Goal: Information Seeking & Learning: Learn about a topic

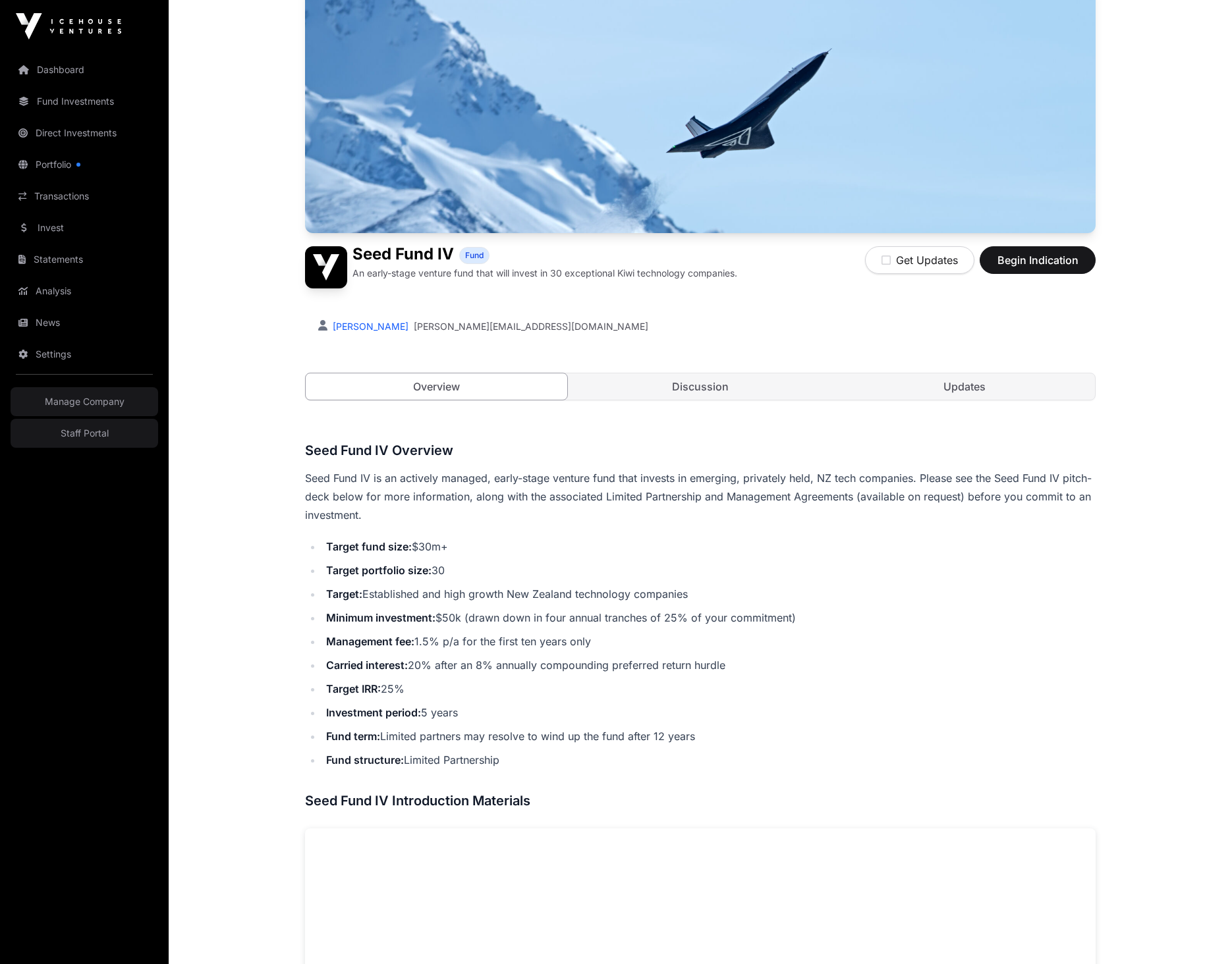
scroll to position [476, 0]
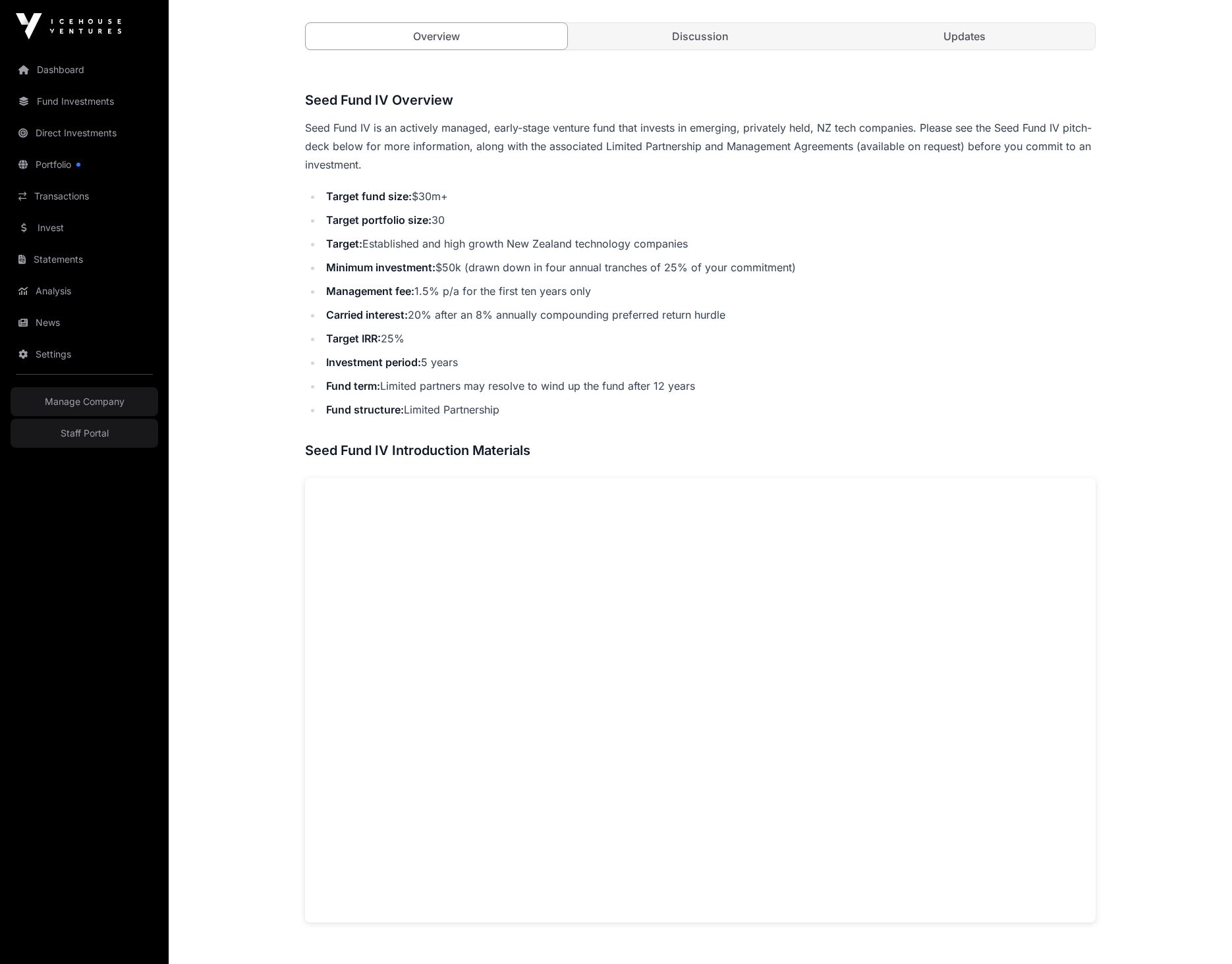
click at [842, 163] on p "Seed Fund IV is an actively managed, early-stage venture fund that invests in e…" at bounding box center [700, 145] width 790 height 55
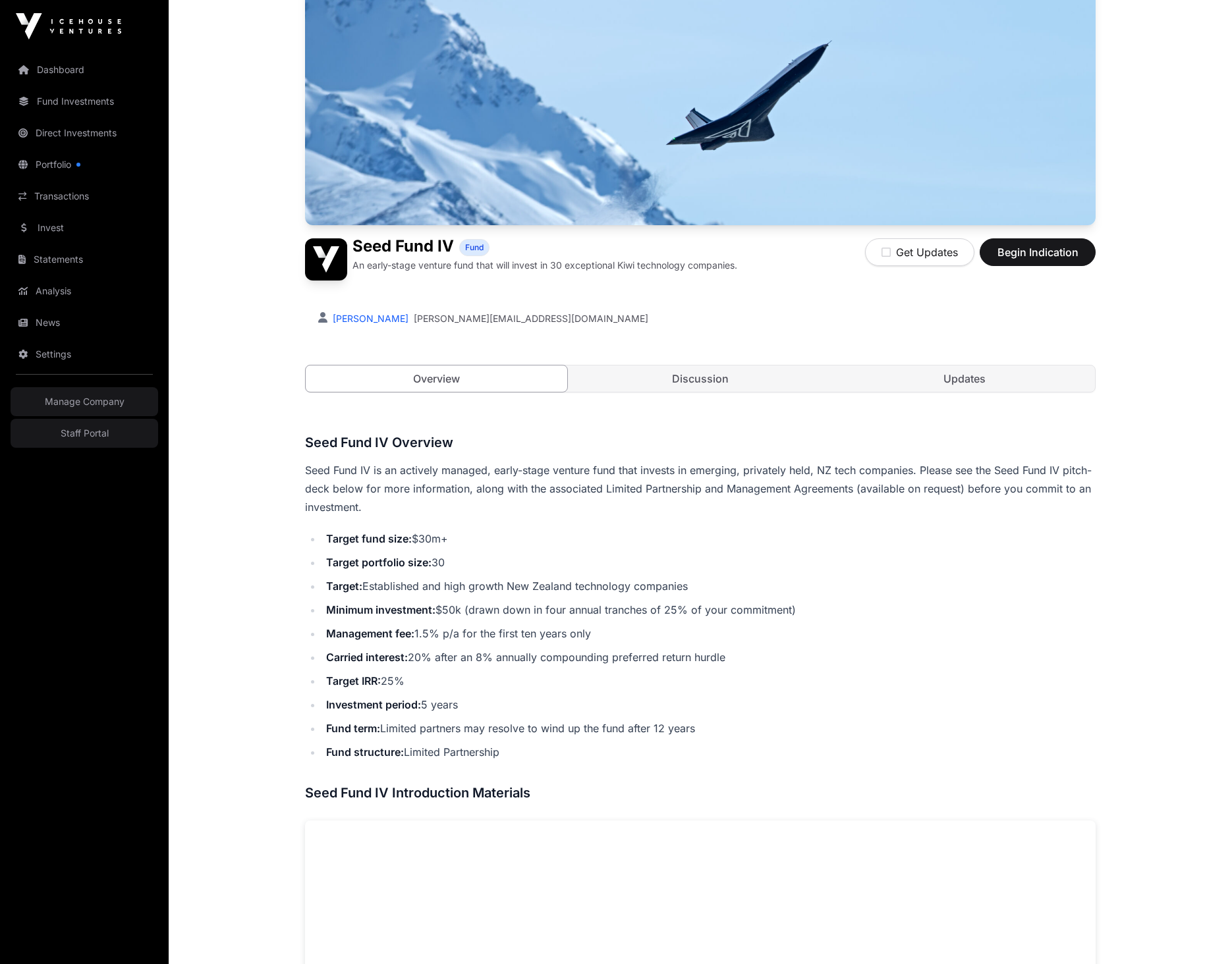
scroll to position [136, 0]
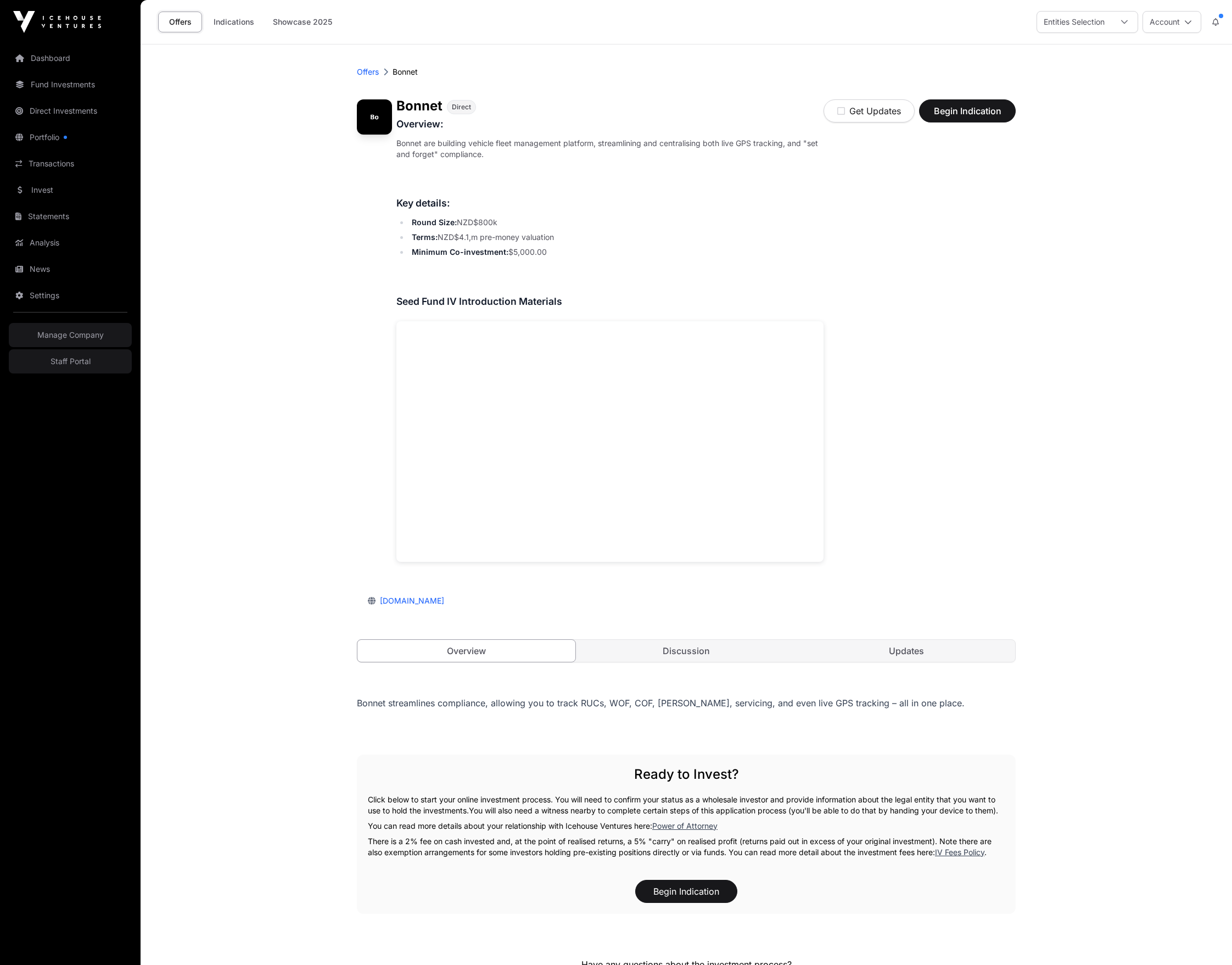
drag, startPoint x: 1007, startPoint y: 551, endPoint x: 996, endPoint y: 532, distance: 22.0
click at [1002, 540] on div "Get Updates Begin Indication" at bounding box center [919, 334] width 192 height 470
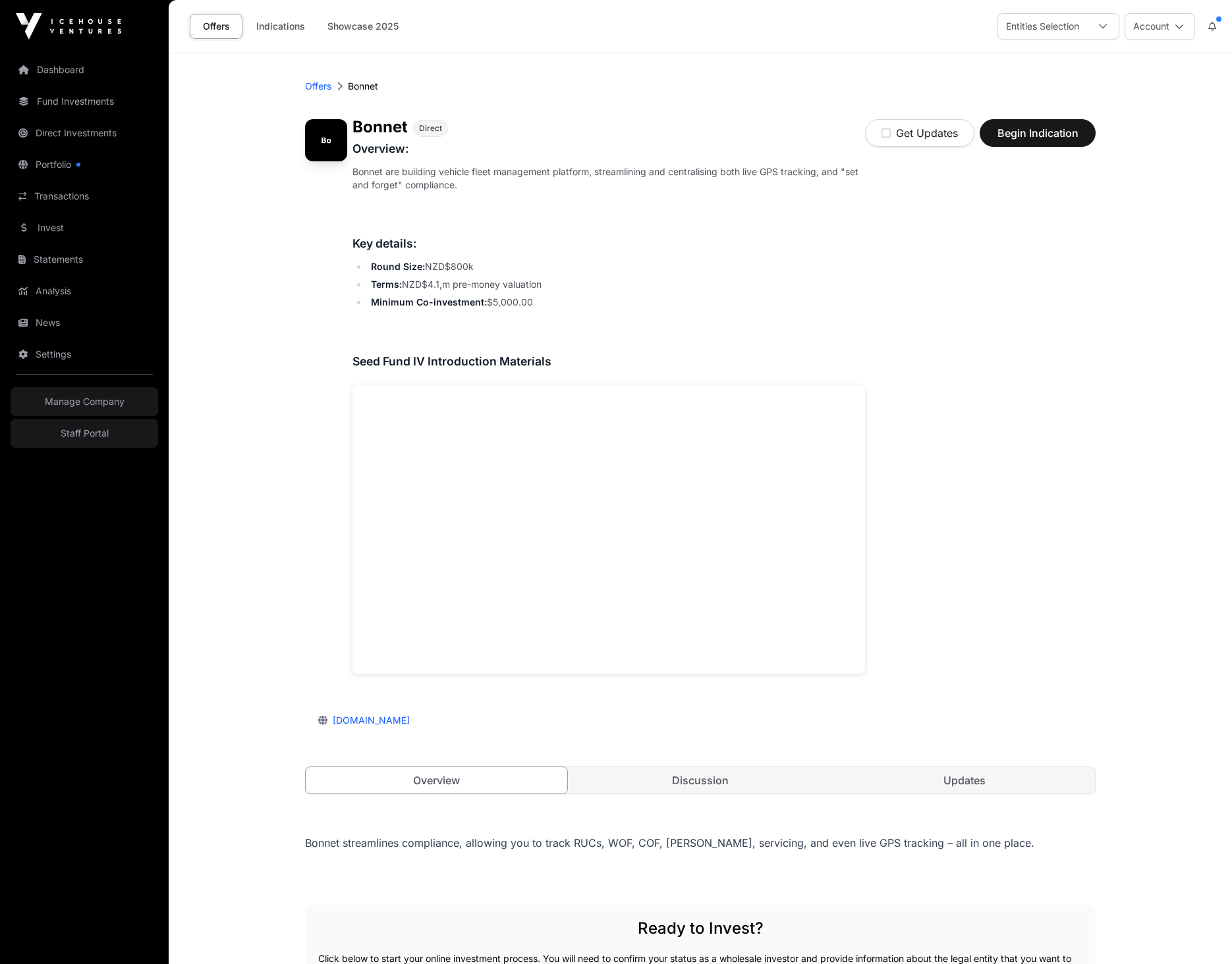
click at [857, 143] on h3 "Overview:" at bounding box center [609, 149] width 513 height 18
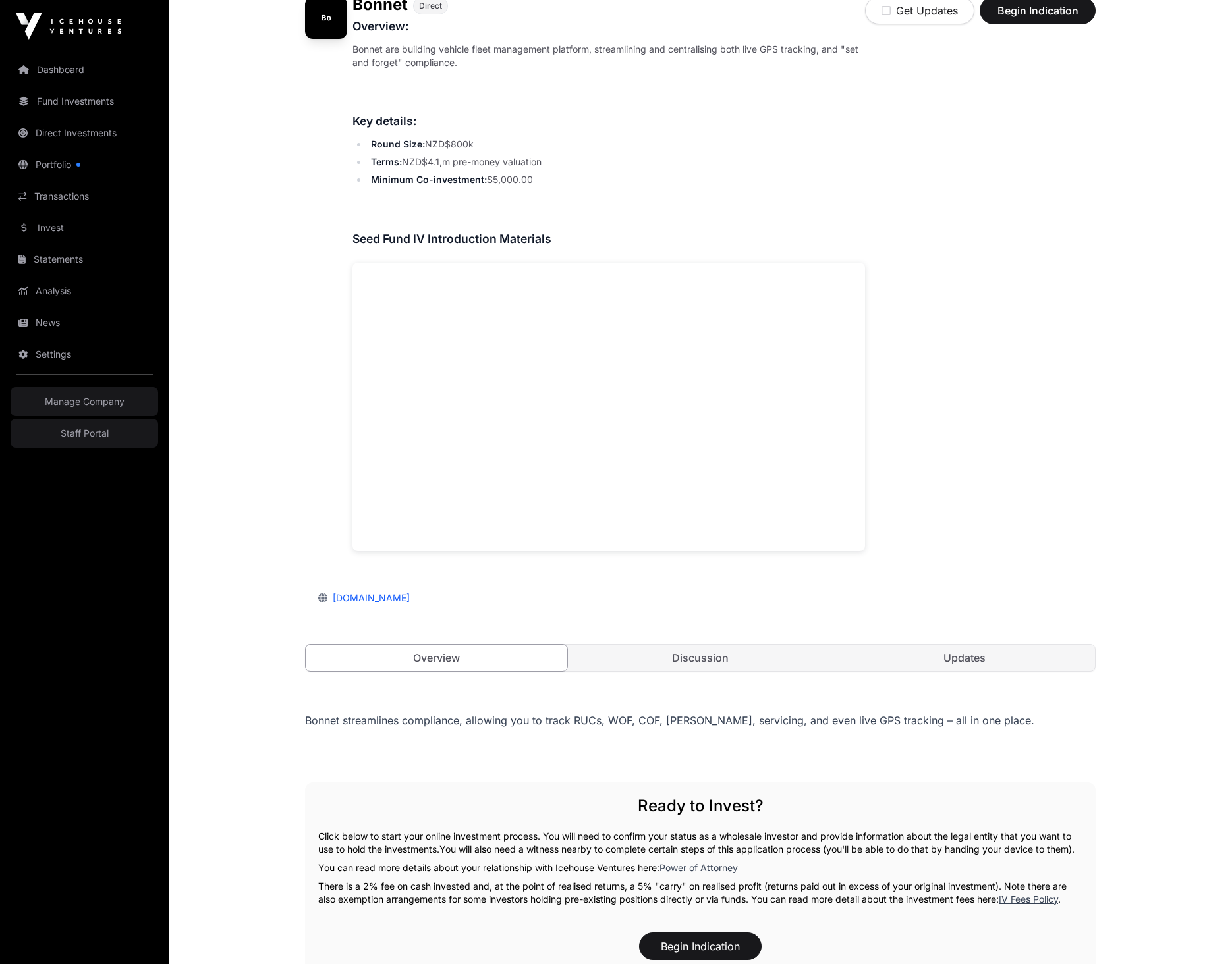
scroll to position [129, 0]
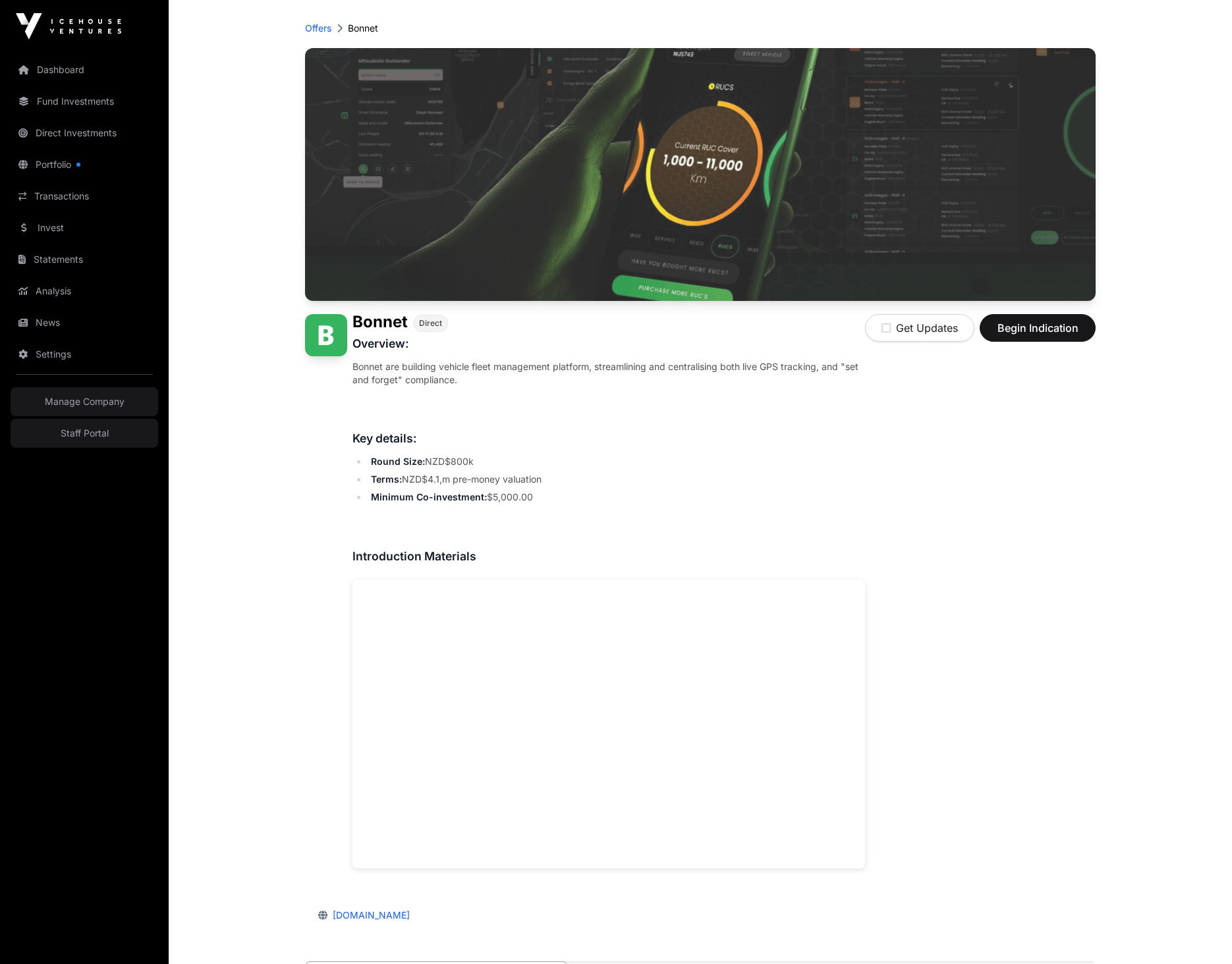
scroll to position [36, 0]
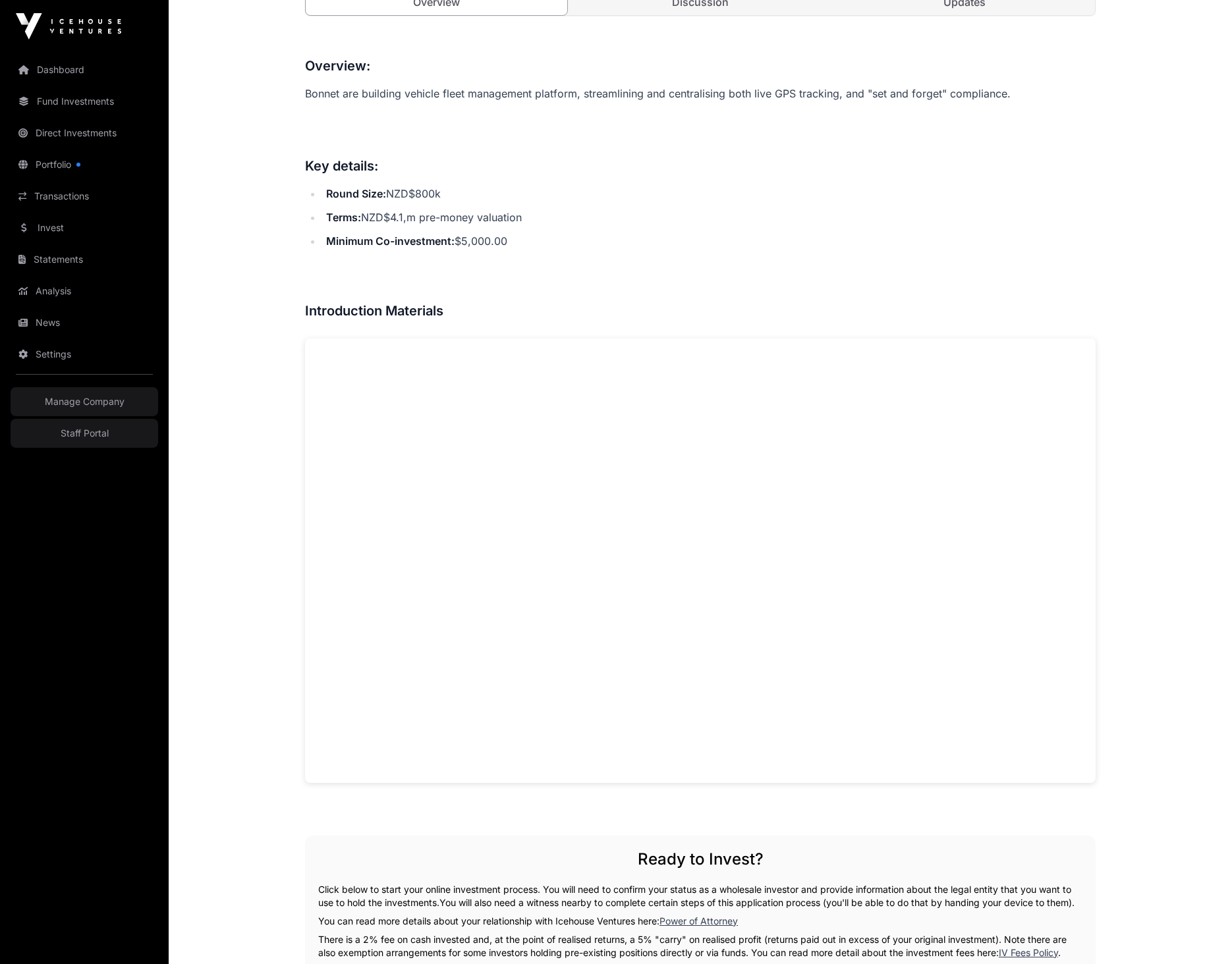
scroll to position [511, 0]
